Goal: Task Accomplishment & Management: Use online tool/utility

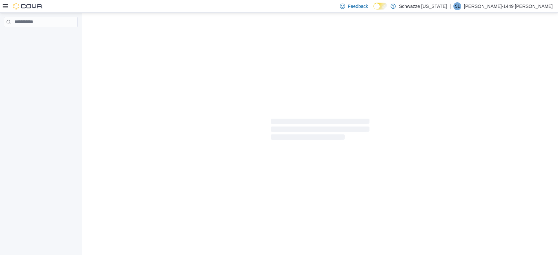
click at [273, 53] on div at bounding box center [319, 131] width 475 height 236
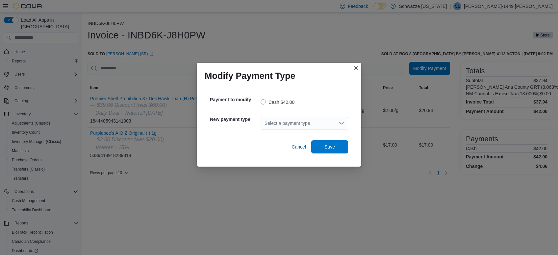
click at [301, 121] on div "Select a payment type" at bounding box center [303, 123] width 87 height 13
click at [288, 132] on span "G2 CATM" at bounding box center [308, 134] width 72 height 7
click at [332, 145] on span "Save" at bounding box center [329, 146] width 11 height 7
